Goal: Task Accomplishment & Management: Complete application form

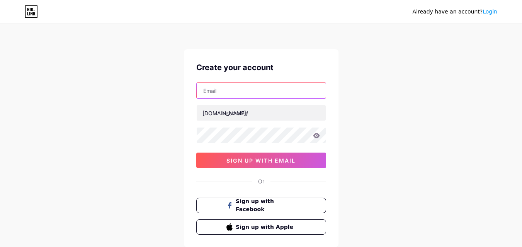
click at [256, 92] on input "text" at bounding box center [261, 90] width 129 height 15
type input "[EMAIL_ADDRESS][DOMAIN_NAME]"
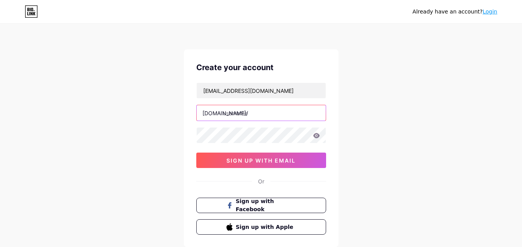
click at [250, 117] on input "text" at bounding box center [261, 112] width 129 height 15
paste input "junkitjunkremoval"
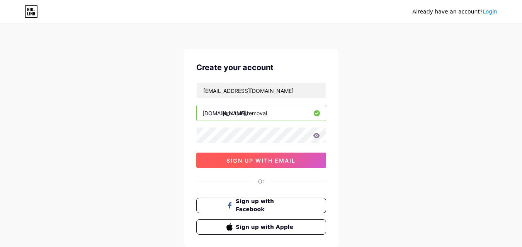
click at [259, 158] on span "sign up with email" at bounding box center [260, 161] width 69 height 7
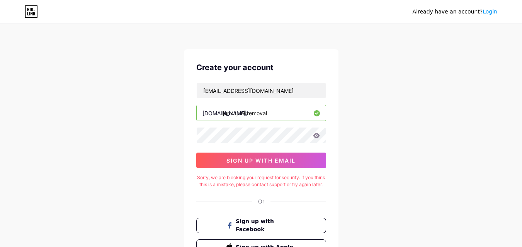
drag, startPoint x: 274, startPoint y: 114, endPoint x: 264, endPoint y: 116, distance: 10.3
click at [274, 114] on input "junkitjunkremoval" at bounding box center [261, 112] width 129 height 15
drag, startPoint x: 246, startPoint y: 115, endPoint x: 293, endPoint y: 116, distance: 47.1
click at [293, 116] on input "junkitjunkremoval" at bounding box center [261, 112] width 129 height 15
type input "junkitjunk"
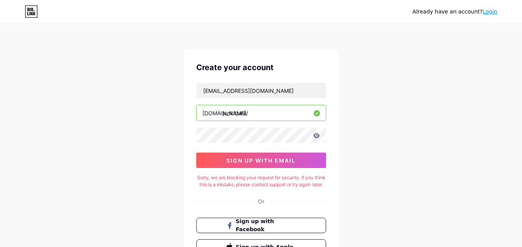
click at [361, 131] on div "Already have an account? Login Create your account [EMAIL_ADDRESS][DOMAIN_NAME]…" at bounding box center [261, 157] width 522 height 315
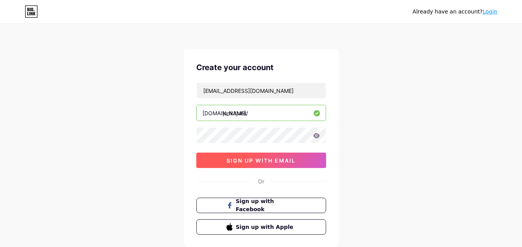
click at [281, 163] on span "sign up with email" at bounding box center [260, 161] width 69 height 7
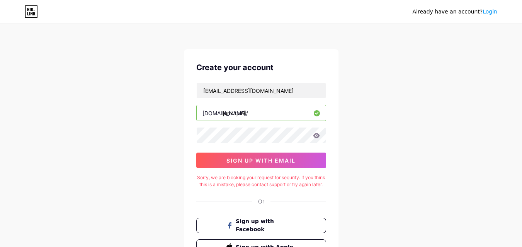
click at [494, 8] on link "Login" at bounding box center [489, 11] width 15 height 6
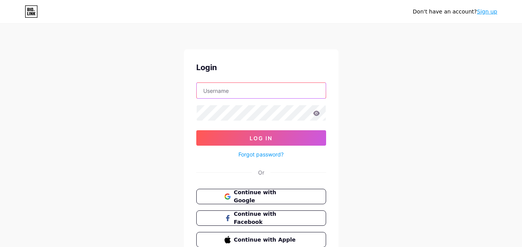
type input "[EMAIL_ADDRESS][DOMAIN_NAME]"
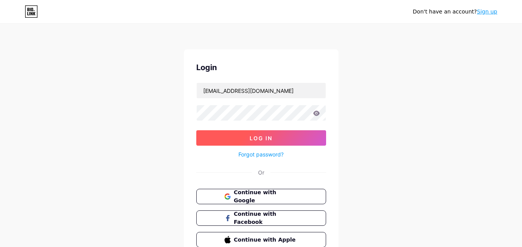
click at [269, 139] on span "Log In" at bounding box center [260, 138] width 23 height 7
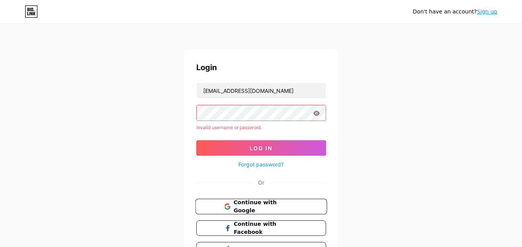
click at [271, 203] on span "Continue with Google" at bounding box center [265, 207] width 64 height 17
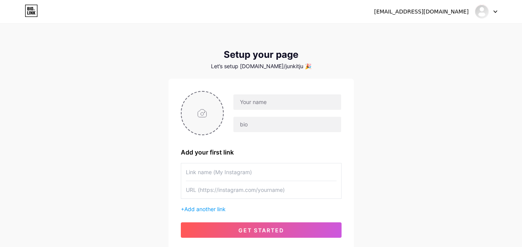
click at [208, 119] on input "file" at bounding box center [202, 113] width 42 height 43
type input "C:\fakepath\Untitled design - 2025-08-14T154744.435.jpg"
click at [264, 103] on input "text" at bounding box center [286, 102] width 107 height 15
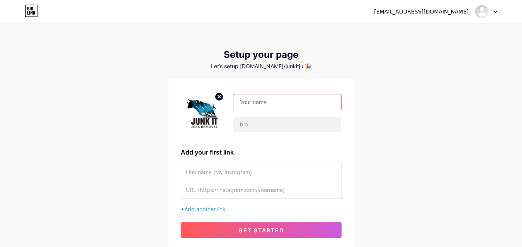
paste input "Junk It Junk Removal"
type input "Junk It Junk Removal"
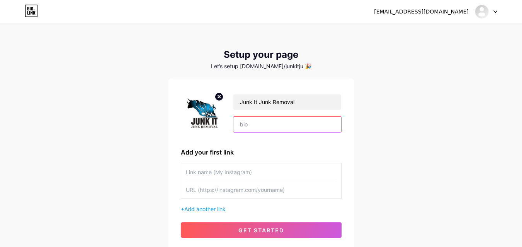
click at [254, 125] on input "text" at bounding box center [286, 124] width 107 height 15
paste input "Junk It Junk Removal offers fast, reliable junk removal services in Portland. F…"
type input "Junk It Junk Removal offers fast, reliable junk removal services in Portland. F…"
click at [333, 148] on div "Add your first link" at bounding box center [261, 152] width 161 height 9
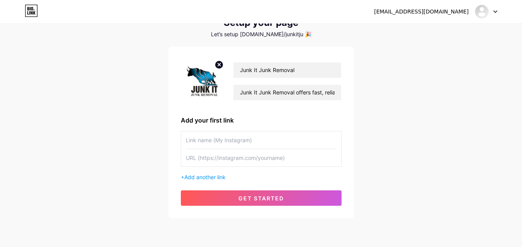
scroll to position [59, 0]
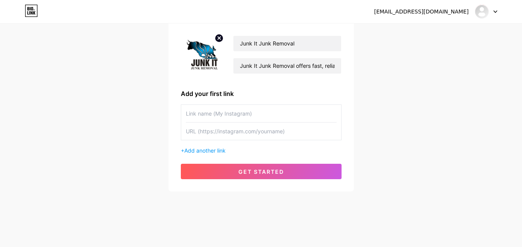
click at [220, 117] on input "text" at bounding box center [261, 113] width 151 height 17
click at [217, 116] on input "text" at bounding box center [261, 113] width 151 height 17
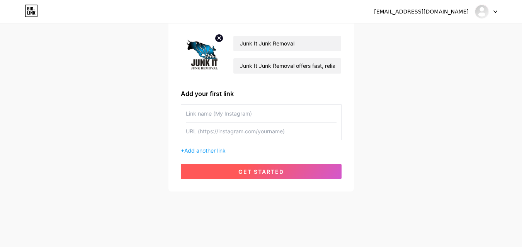
click at [267, 170] on span "get started" at bounding box center [261, 172] width 46 height 7
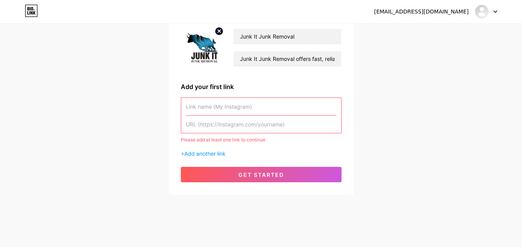
scroll to position [69, 0]
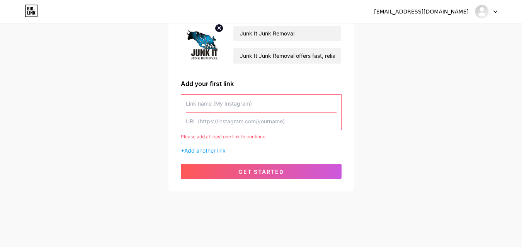
click at [230, 101] on input "text" at bounding box center [261, 103] width 151 height 17
click at [211, 104] on input "text" at bounding box center [261, 103] width 151 height 17
click at [227, 122] on input "text" at bounding box center [261, 121] width 151 height 17
paste input "https://junkitportland.com/"
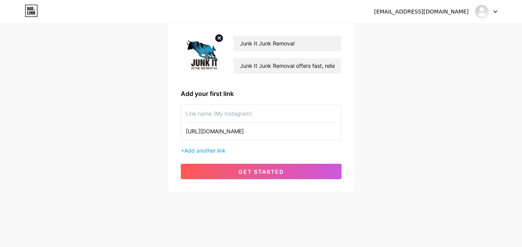
type input "https://junkitportland.com/"
click at [215, 114] on input "text" at bounding box center [261, 113] width 151 height 17
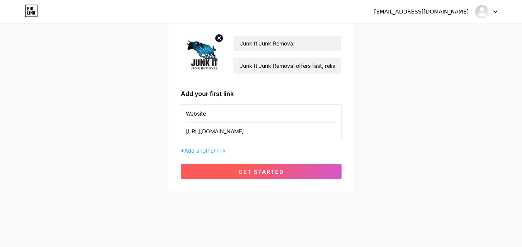
type input "Website"
click at [252, 171] on span "get started" at bounding box center [261, 172] width 46 height 7
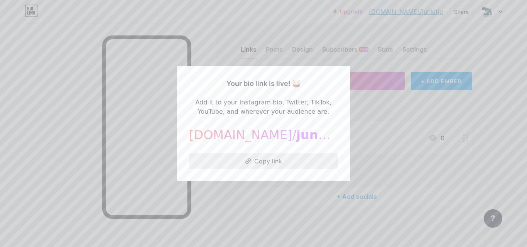
click at [269, 156] on button "Copy link" at bounding box center [263, 161] width 149 height 15
